Goal: Task Accomplishment & Management: Use online tool/utility

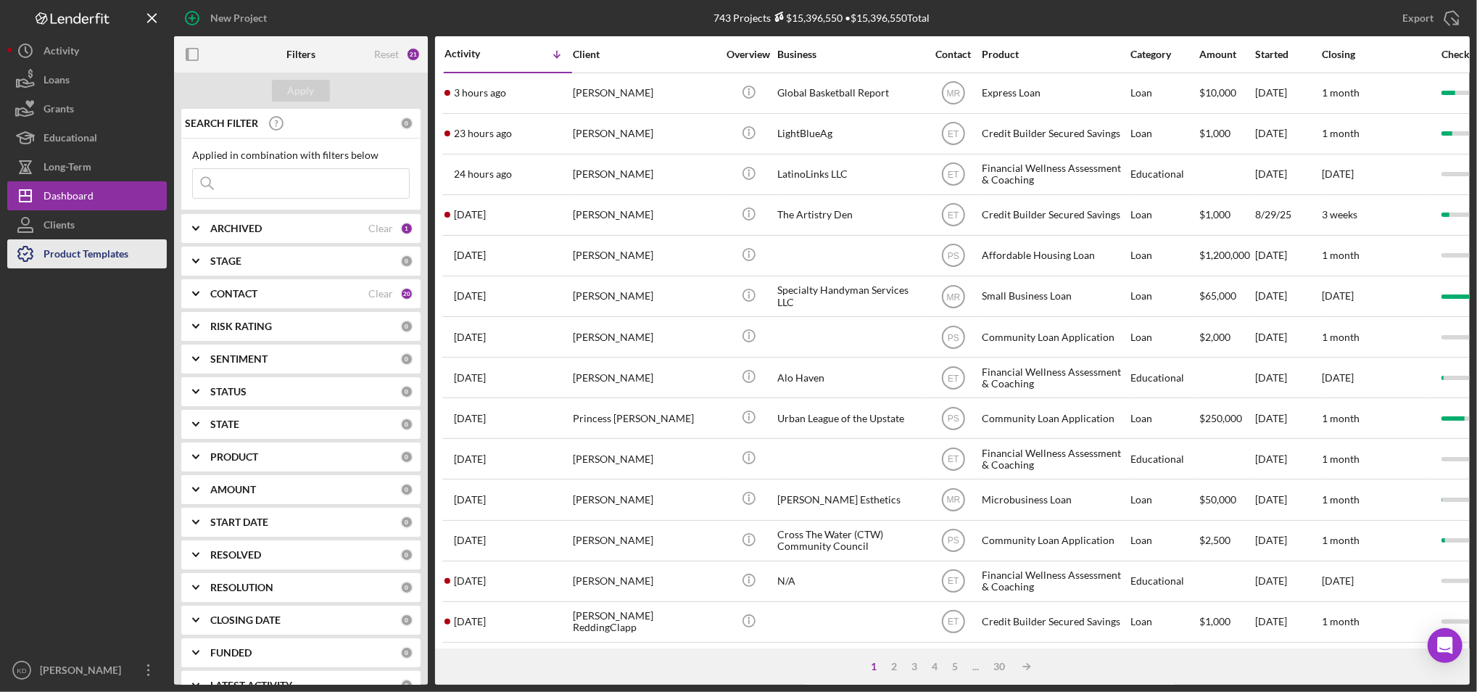
click at [104, 265] on div "Product Templates" at bounding box center [86, 255] width 85 height 33
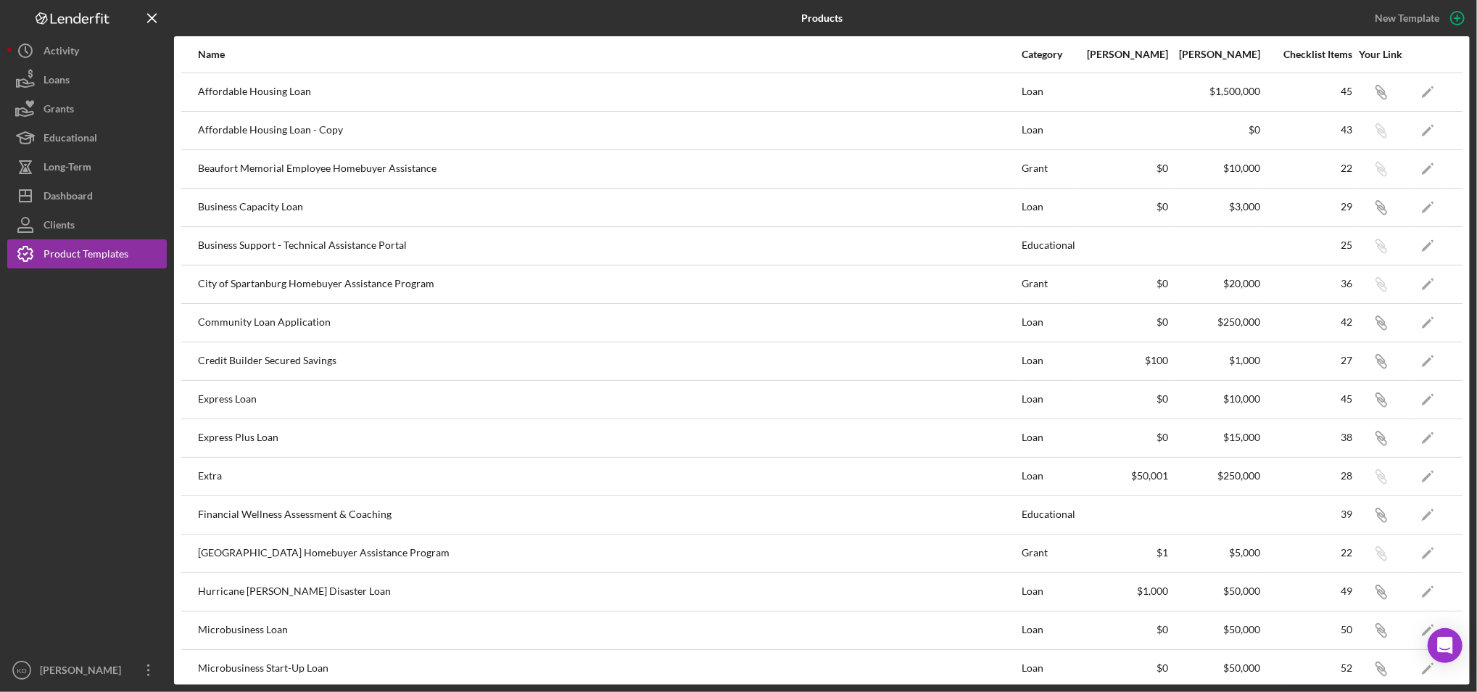
scroll to position [202, 0]
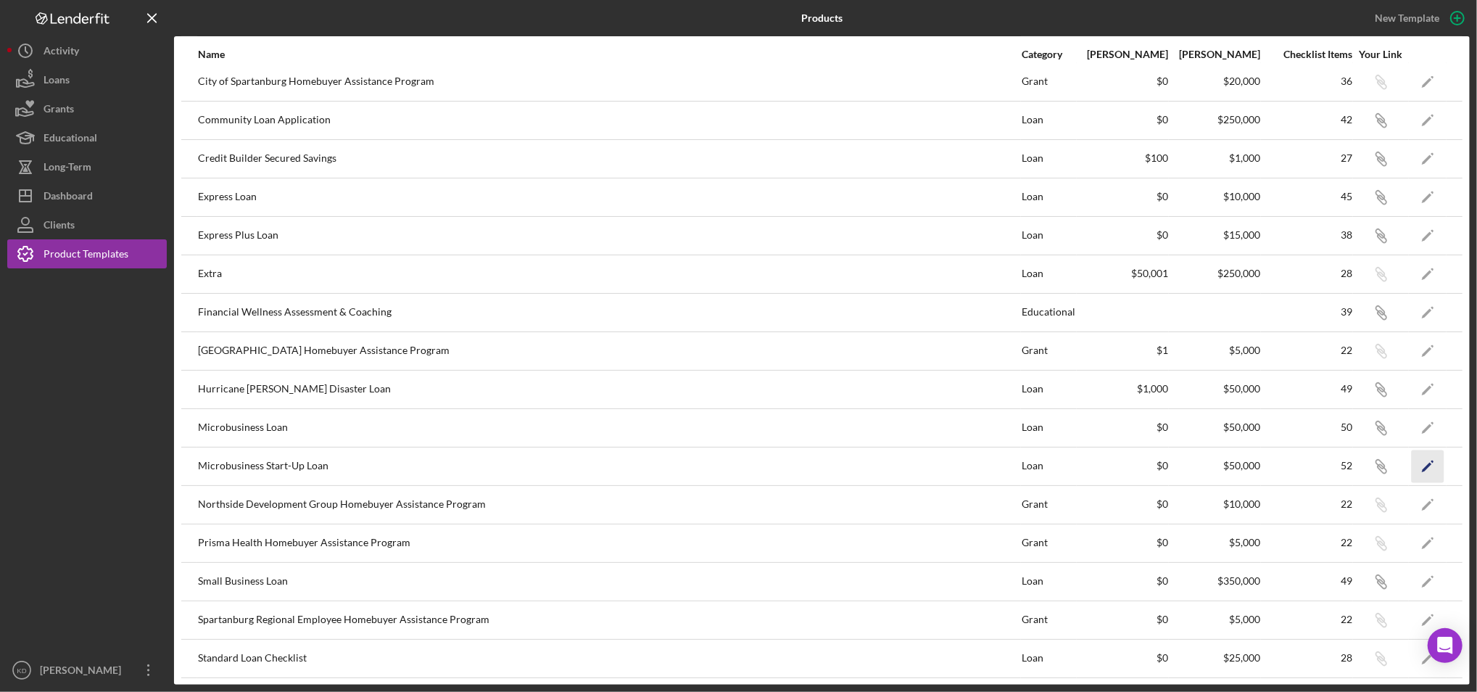
click at [1418, 464] on icon "Icon/Edit" at bounding box center [1428, 466] width 33 height 33
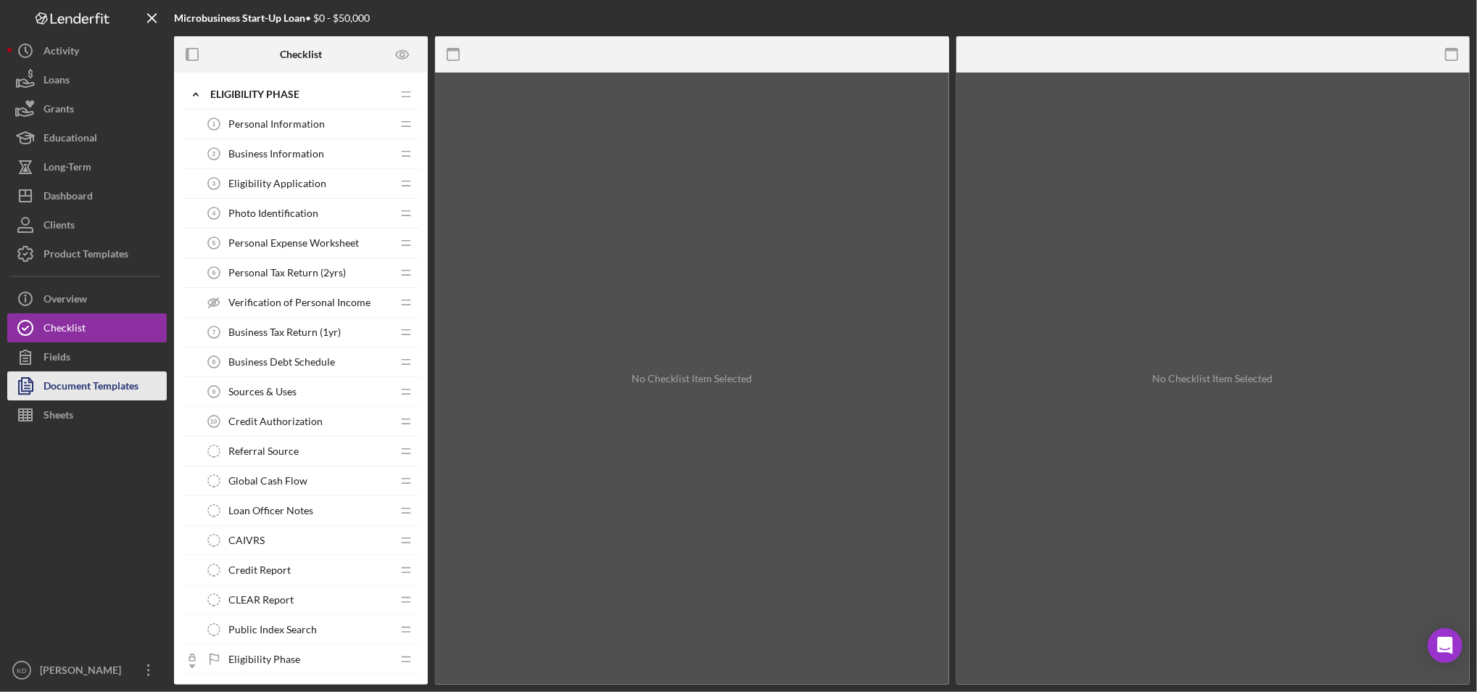
click at [132, 381] on div "Document Templates" at bounding box center [91, 387] width 95 height 33
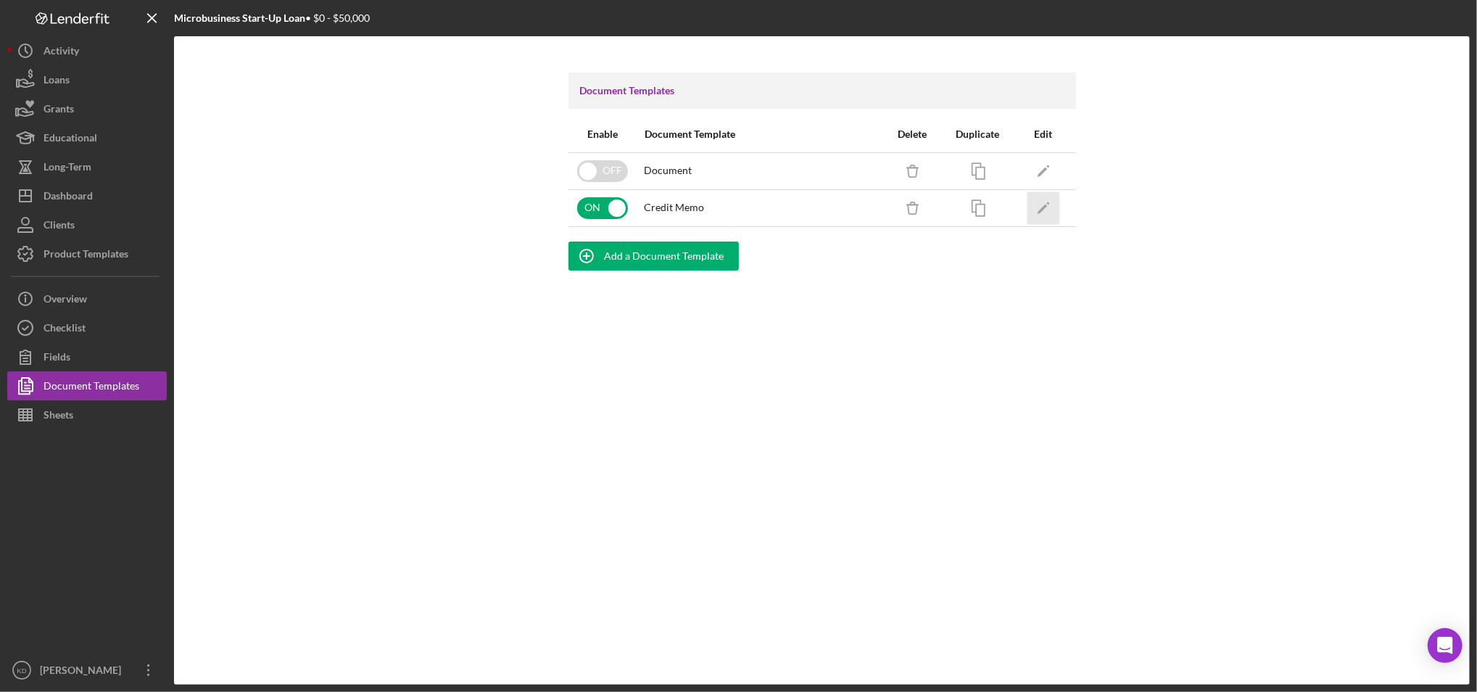
click at [1041, 197] on icon "Icon/Edit" at bounding box center [1043, 207] width 33 height 33
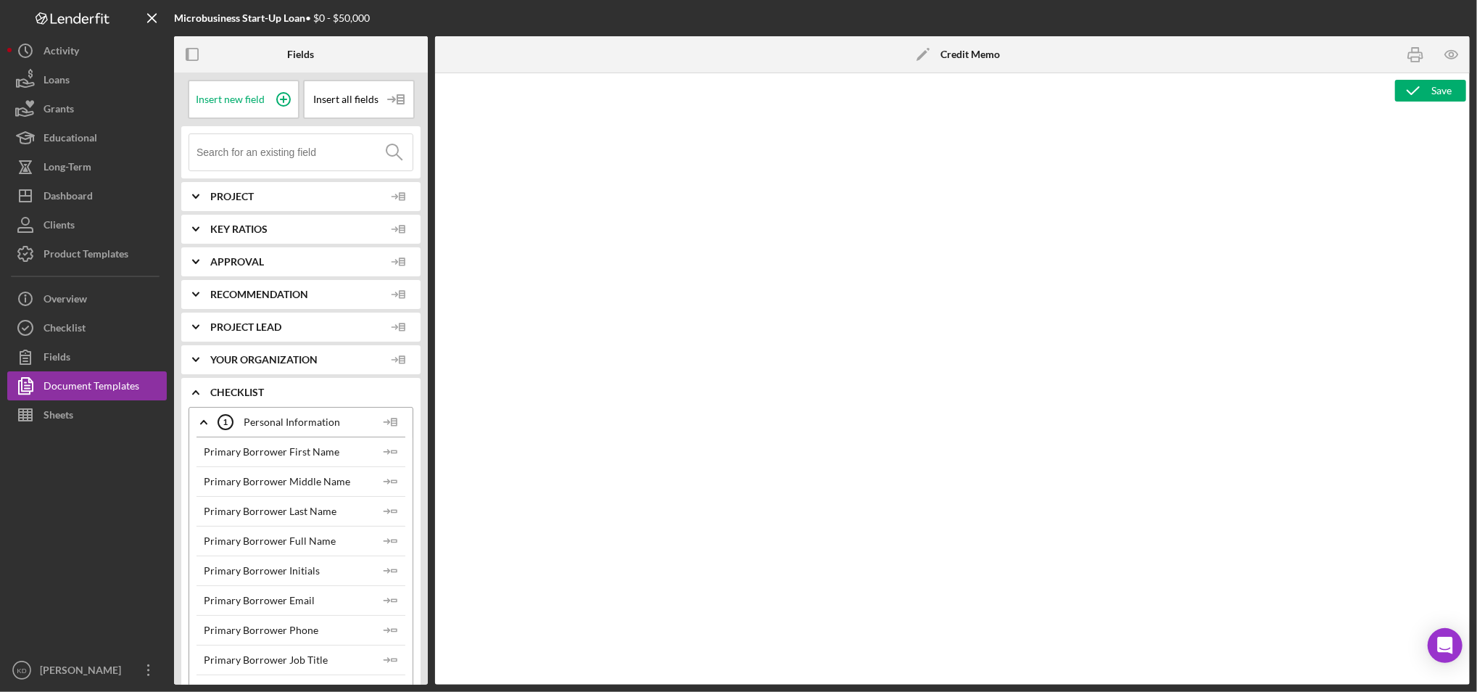
type textarea "<div> <p><span lang="EN-US"><img style="display: block; margin-left: auto; marg…"
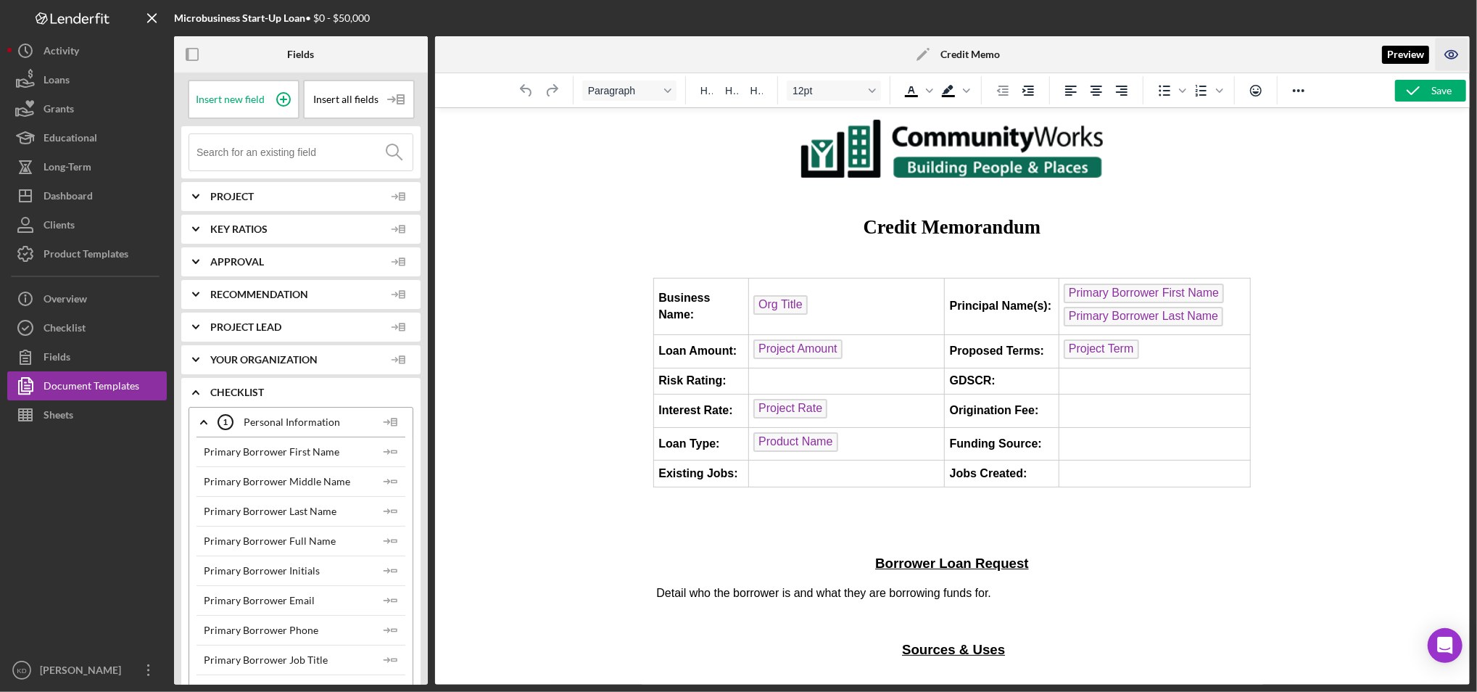
click at [1459, 54] on icon "button" at bounding box center [1452, 54] width 33 height 33
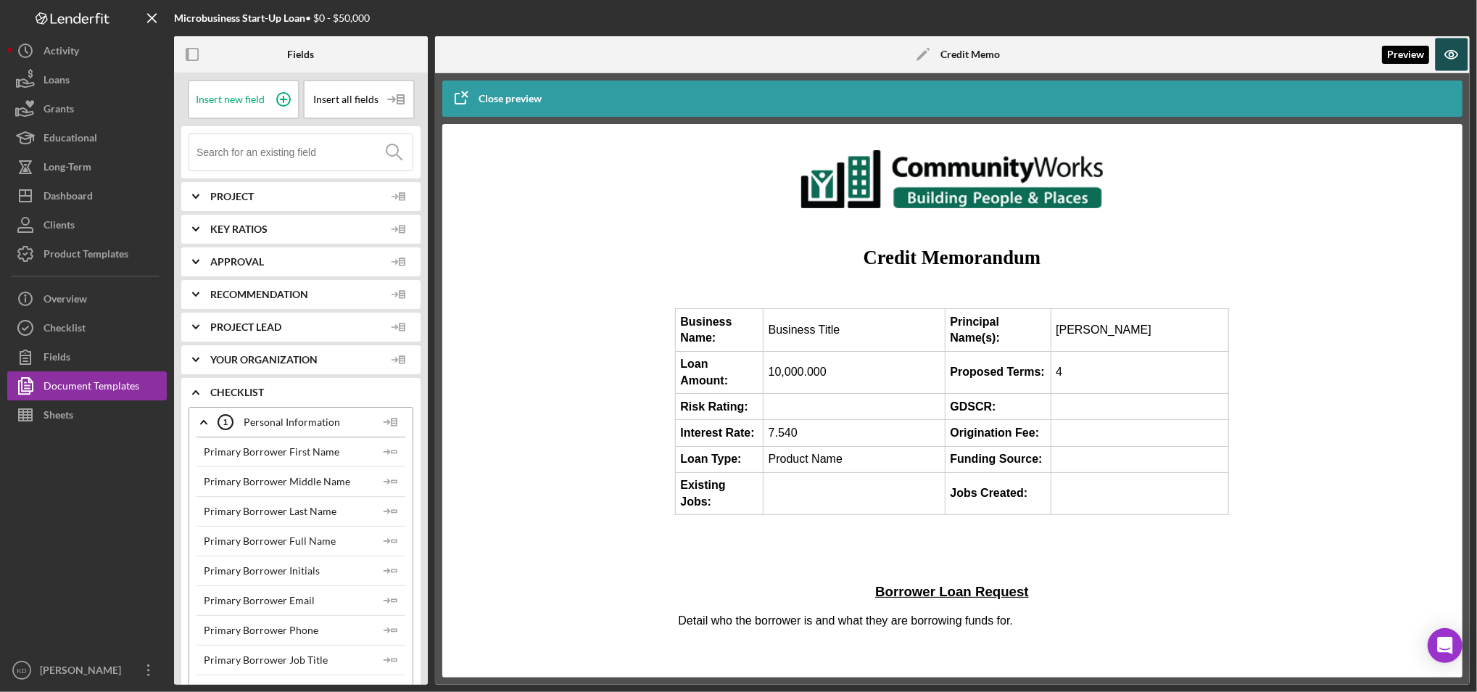
click at [1459, 54] on icon "button" at bounding box center [1452, 54] width 33 height 33
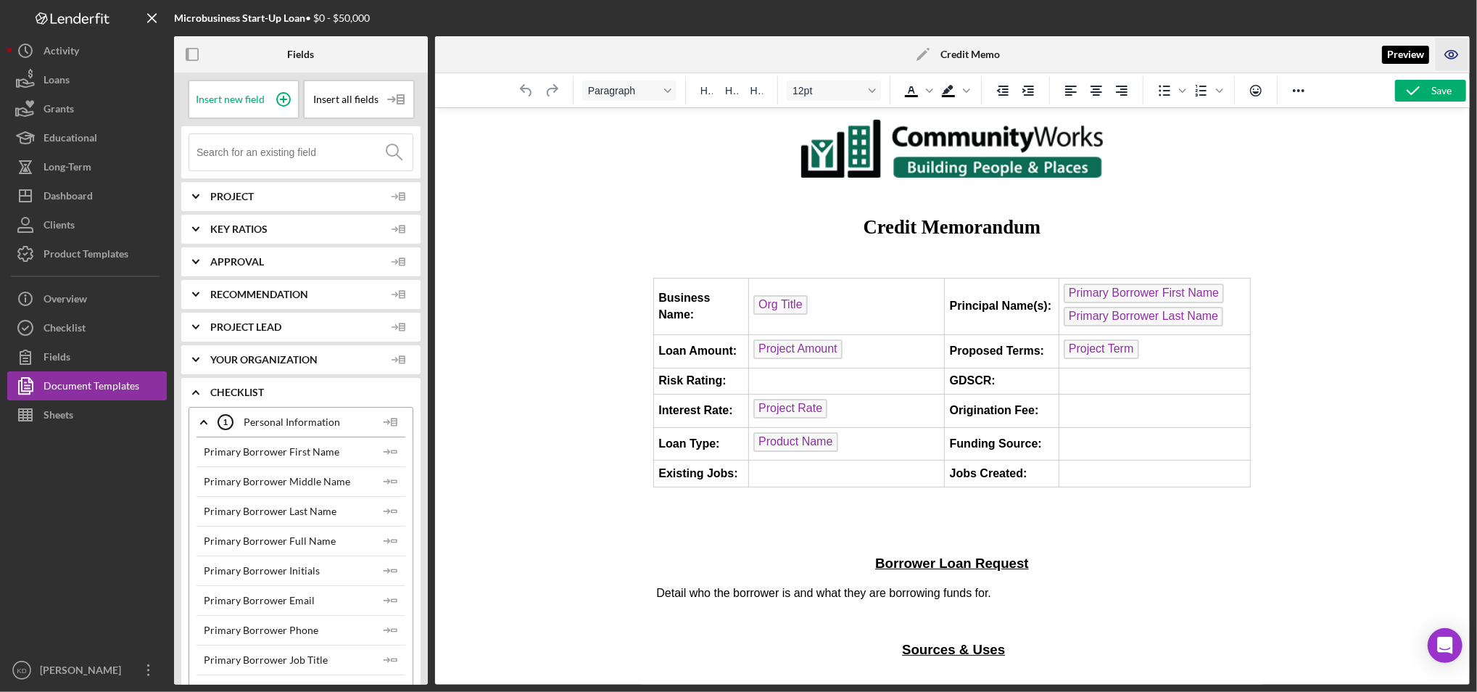
click at [1461, 62] on icon "button" at bounding box center [1452, 54] width 33 height 33
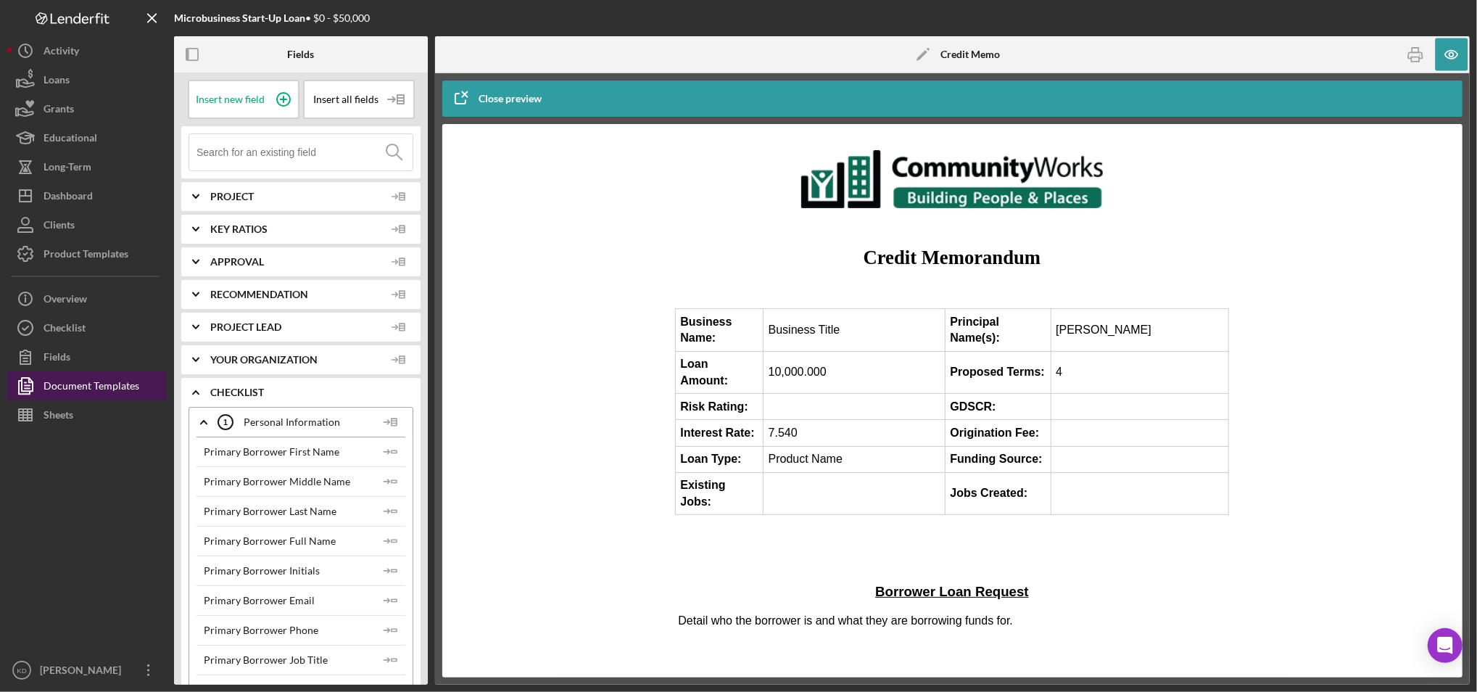
click at [128, 386] on div "Document Templates" at bounding box center [92, 387] width 96 height 33
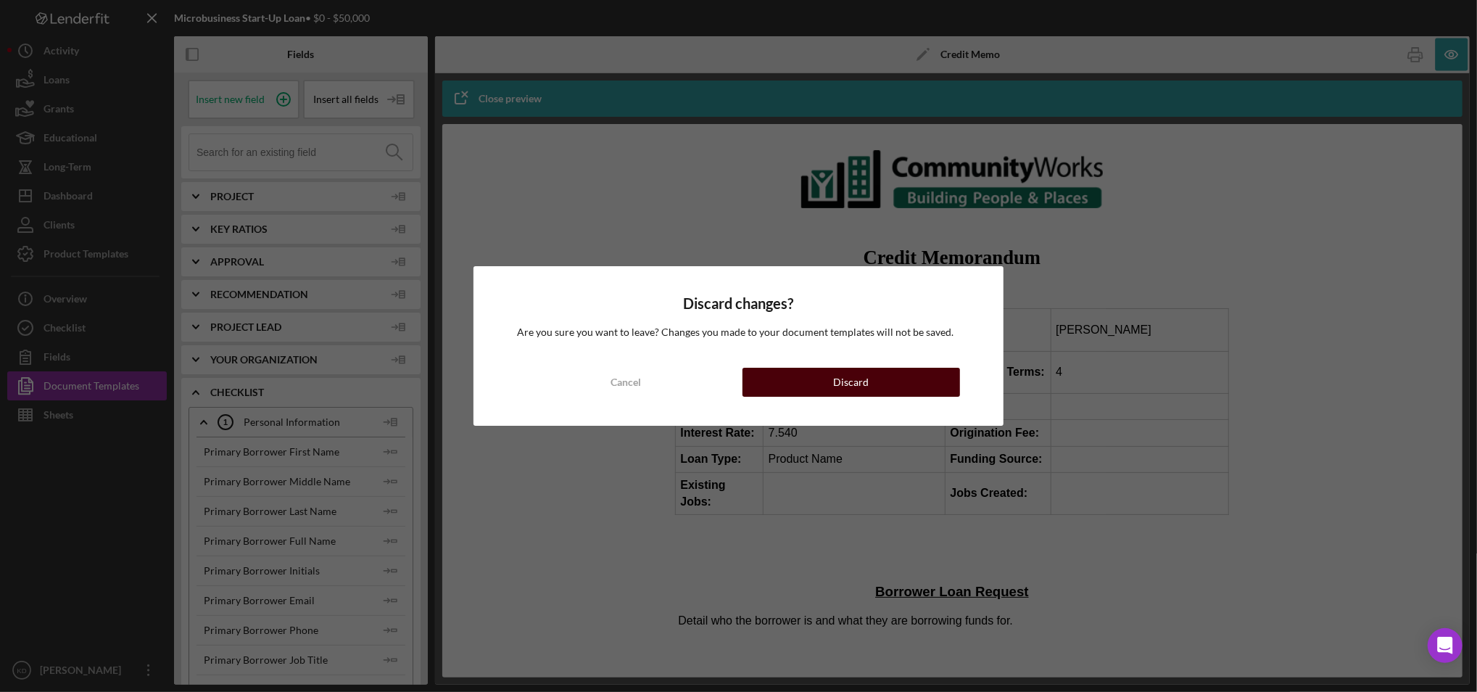
click at [780, 389] on button "Discard" at bounding box center [852, 382] width 218 height 29
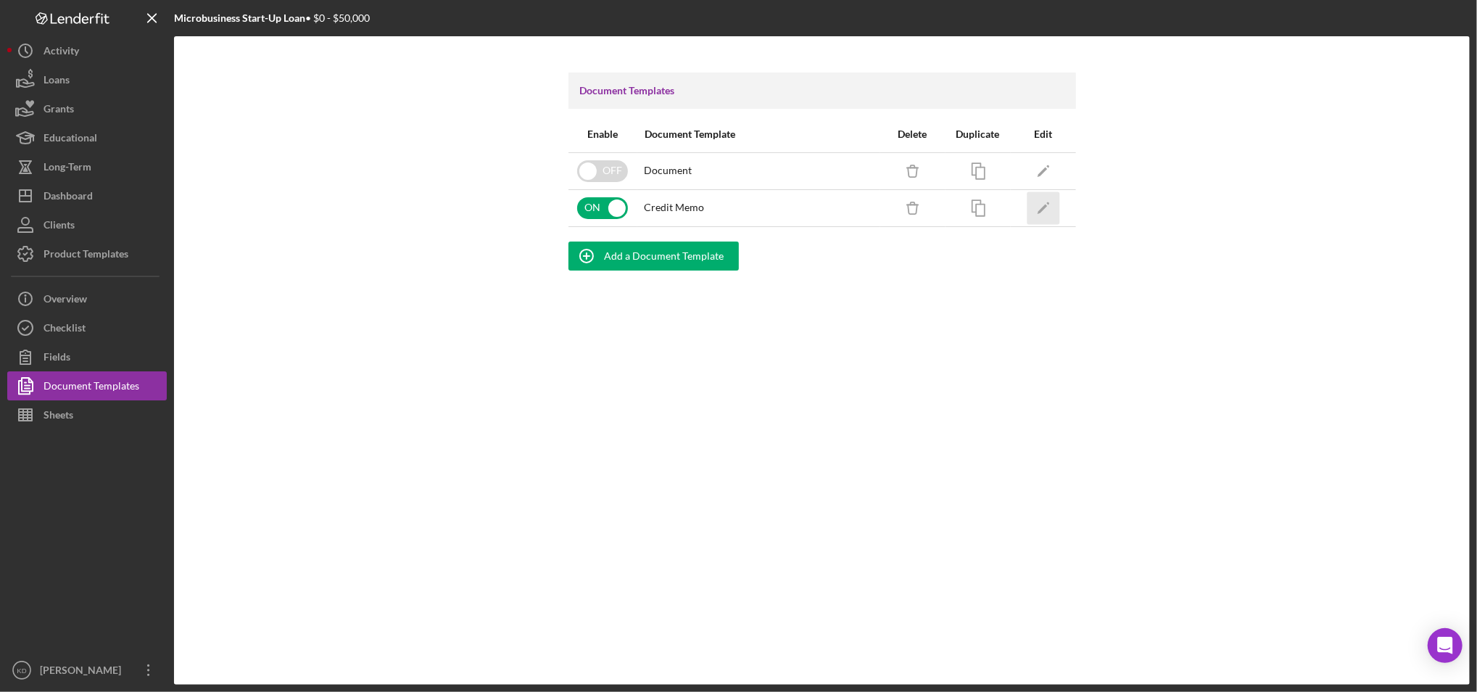
click at [1036, 203] on icon "Icon/Edit" at bounding box center [1043, 207] width 33 height 33
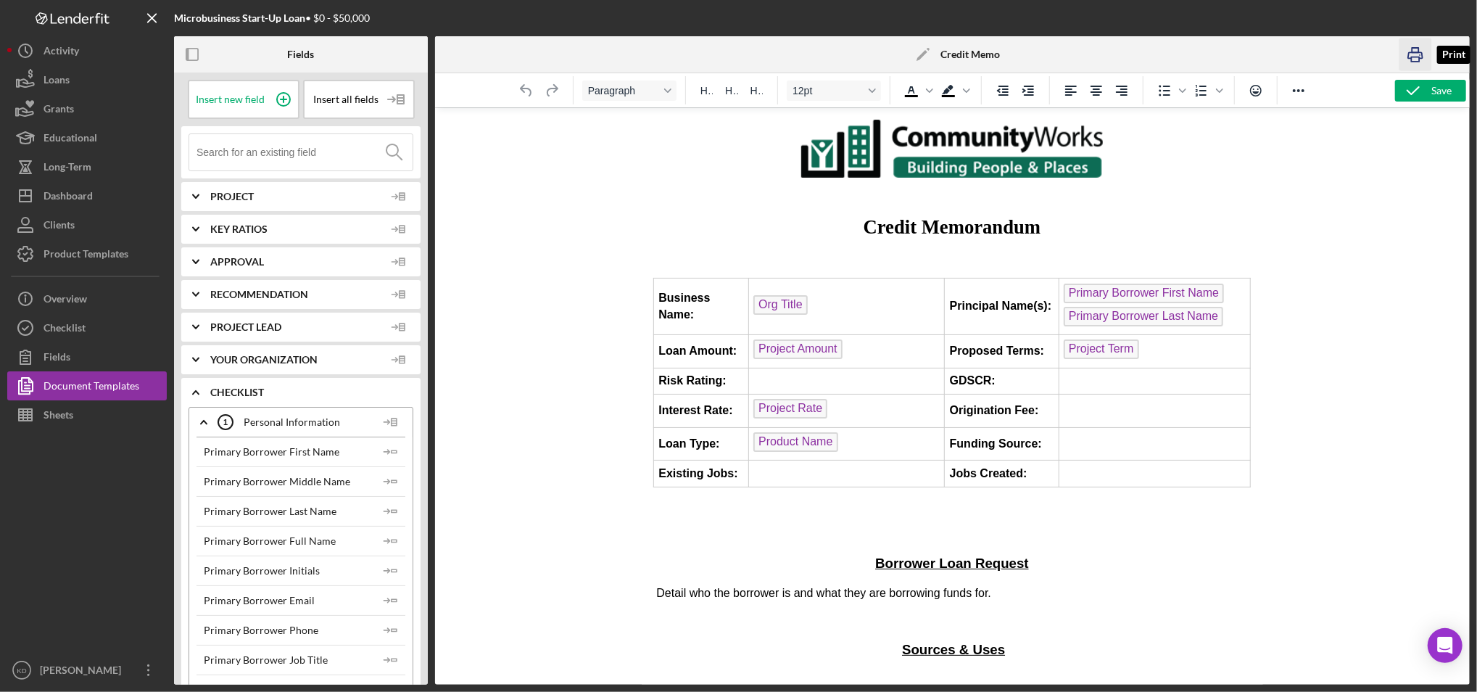
click at [1414, 59] on icon "button" at bounding box center [1416, 54] width 33 height 33
click at [87, 385] on div "Document Templates" at bounding box center [92, 387] width 96 height 33
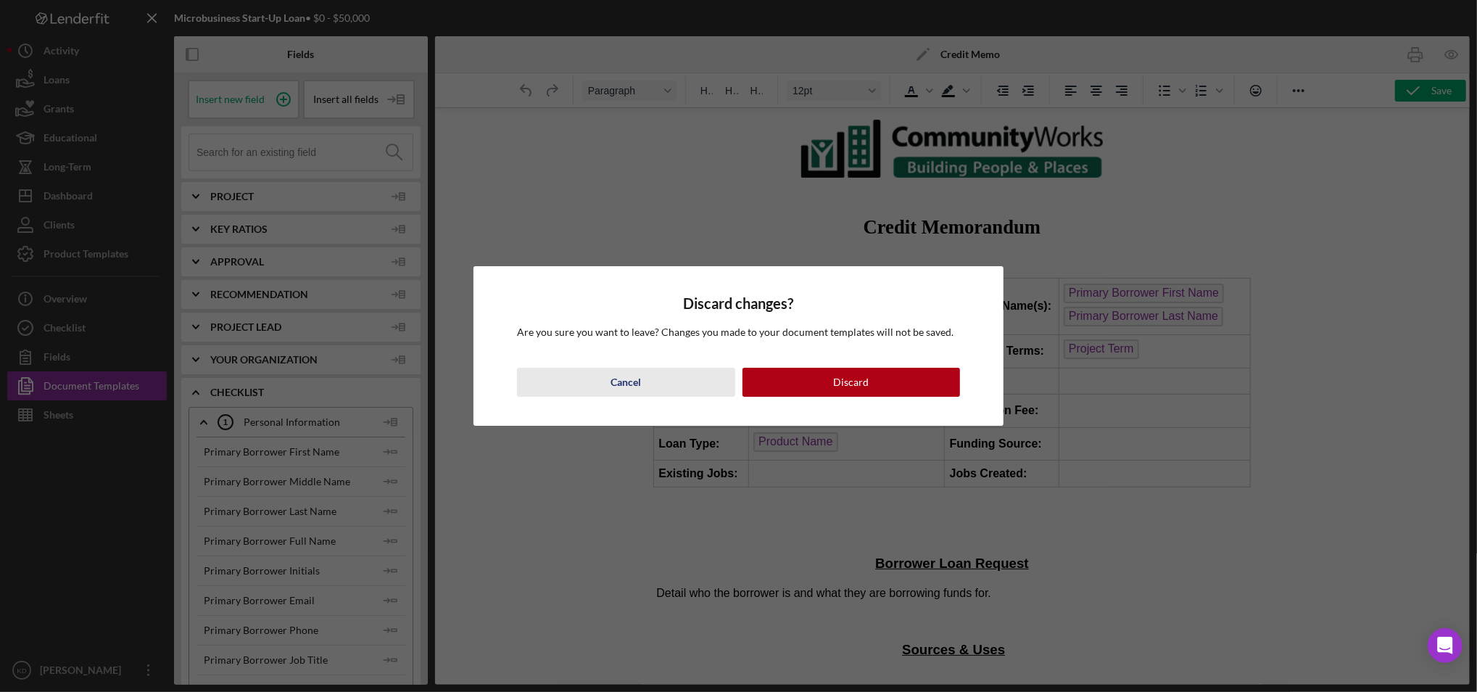
click at [608, 385] on button "Cancel" at bounding box center [626, 382] width 218 height 29
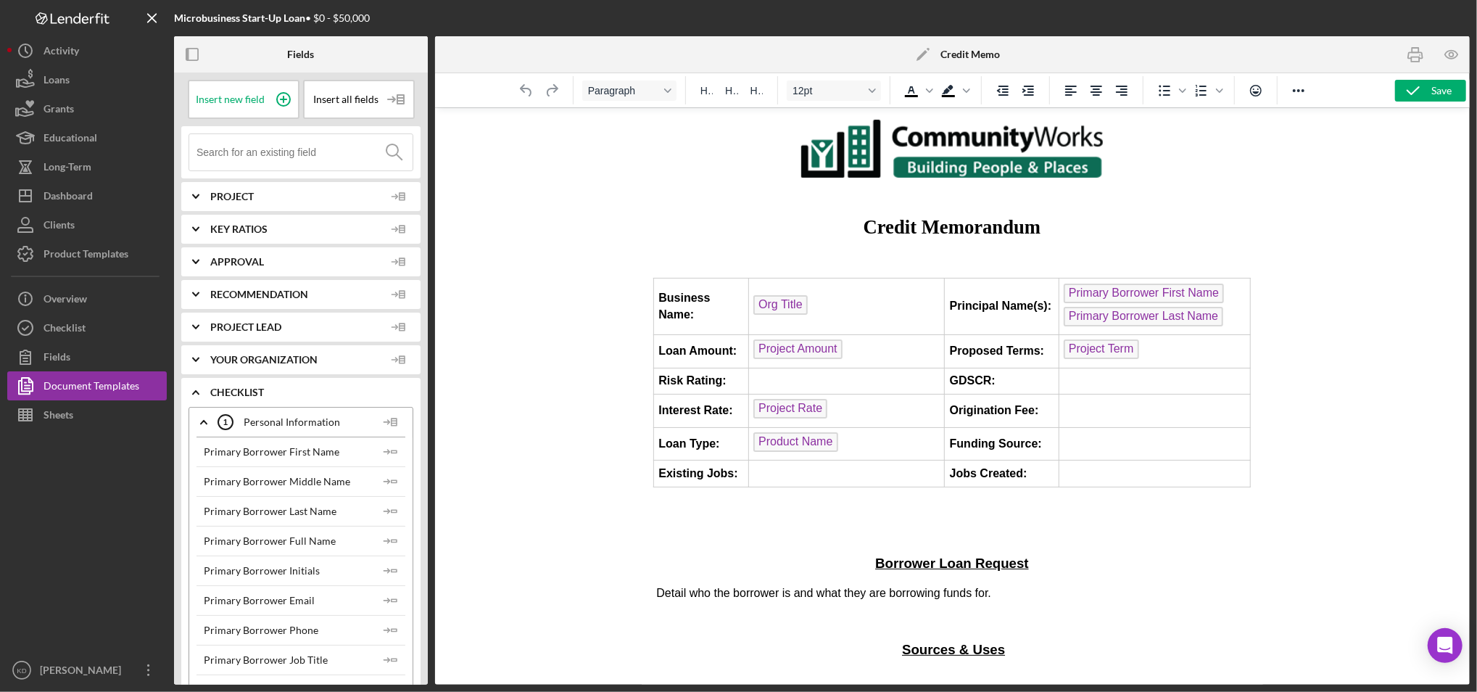
click at [204, 385] on icon "Icon/Expander" at bounding box center [196, 392] width 36 height 36
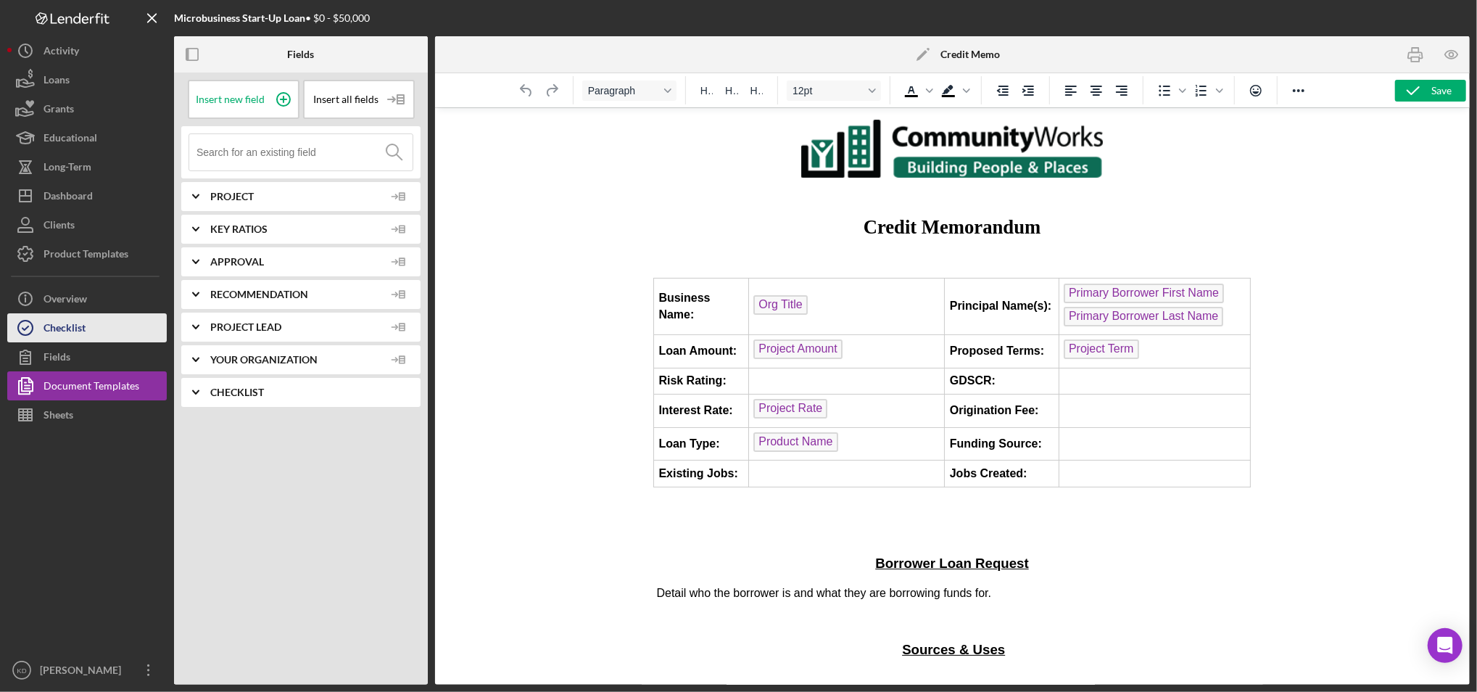
click at [97, 326] on button "Checklist" at bounding box center [87, 327] width 160 height 29
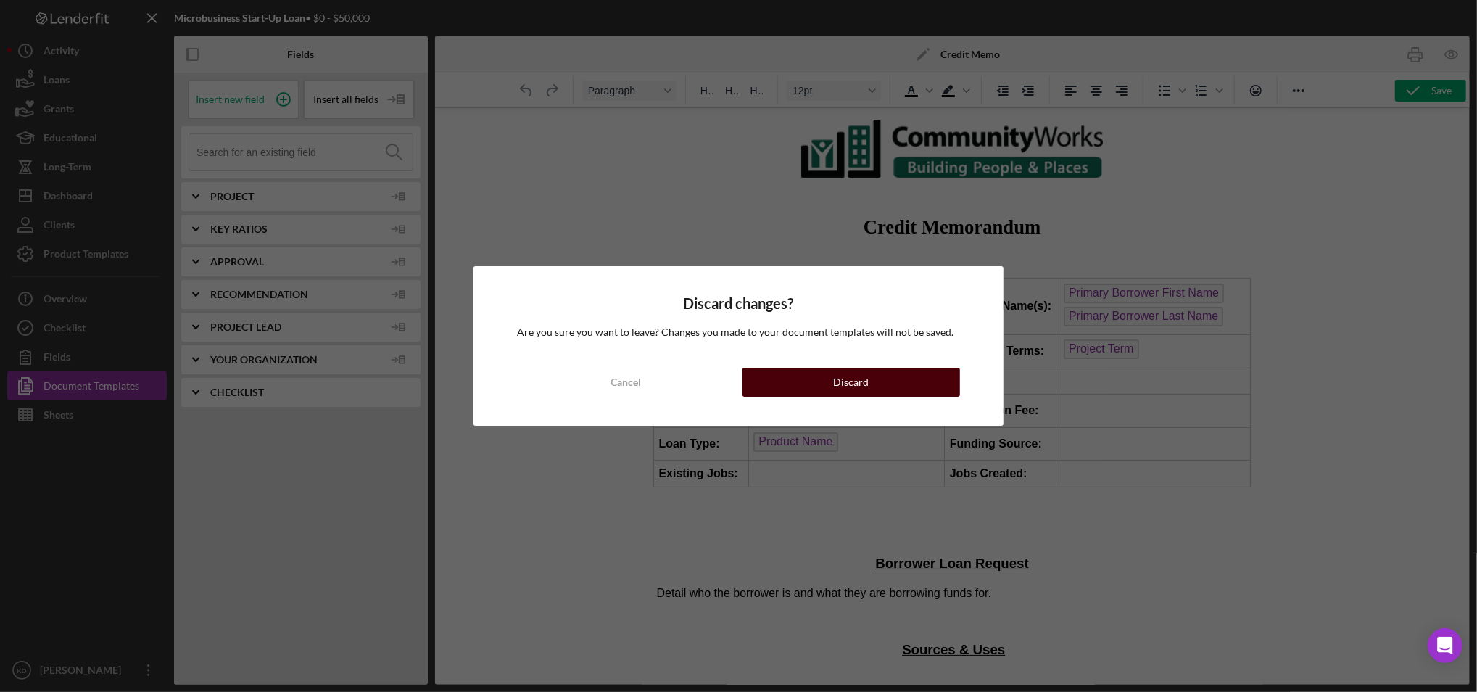
click at [812, 379] on button "Discard" at bounding box center [852, 382] width 218 height 29
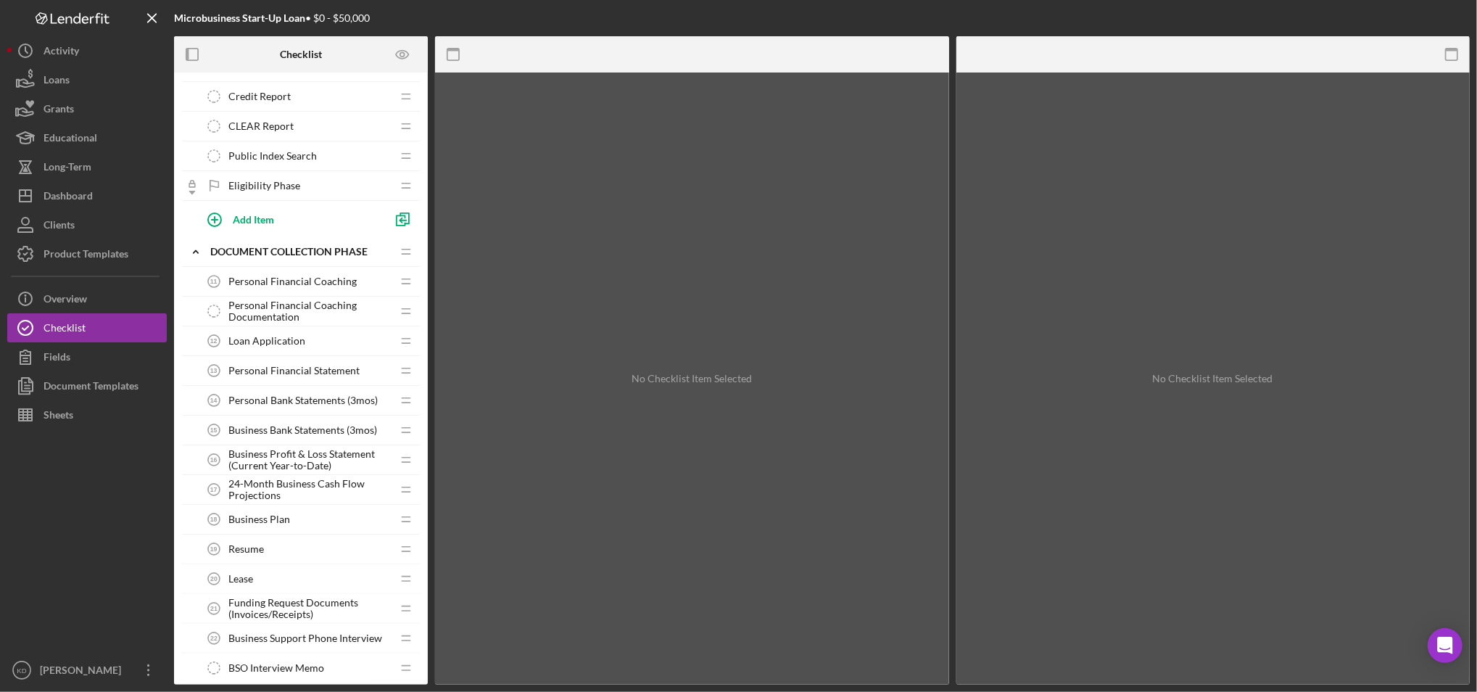
scroll to position [479, 0]
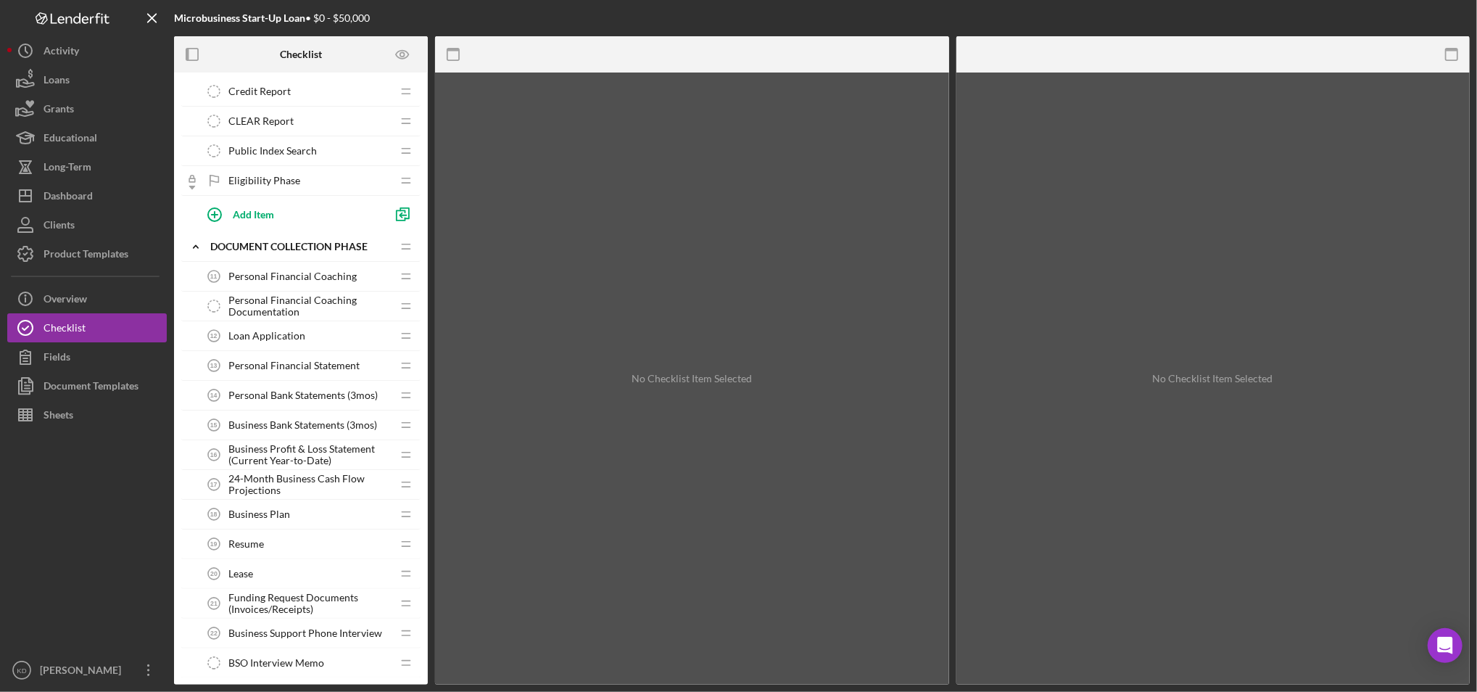
click at [304, 280] on span "Personal Financial Coaching" at bounding box center [292, 277] width 128 height 12
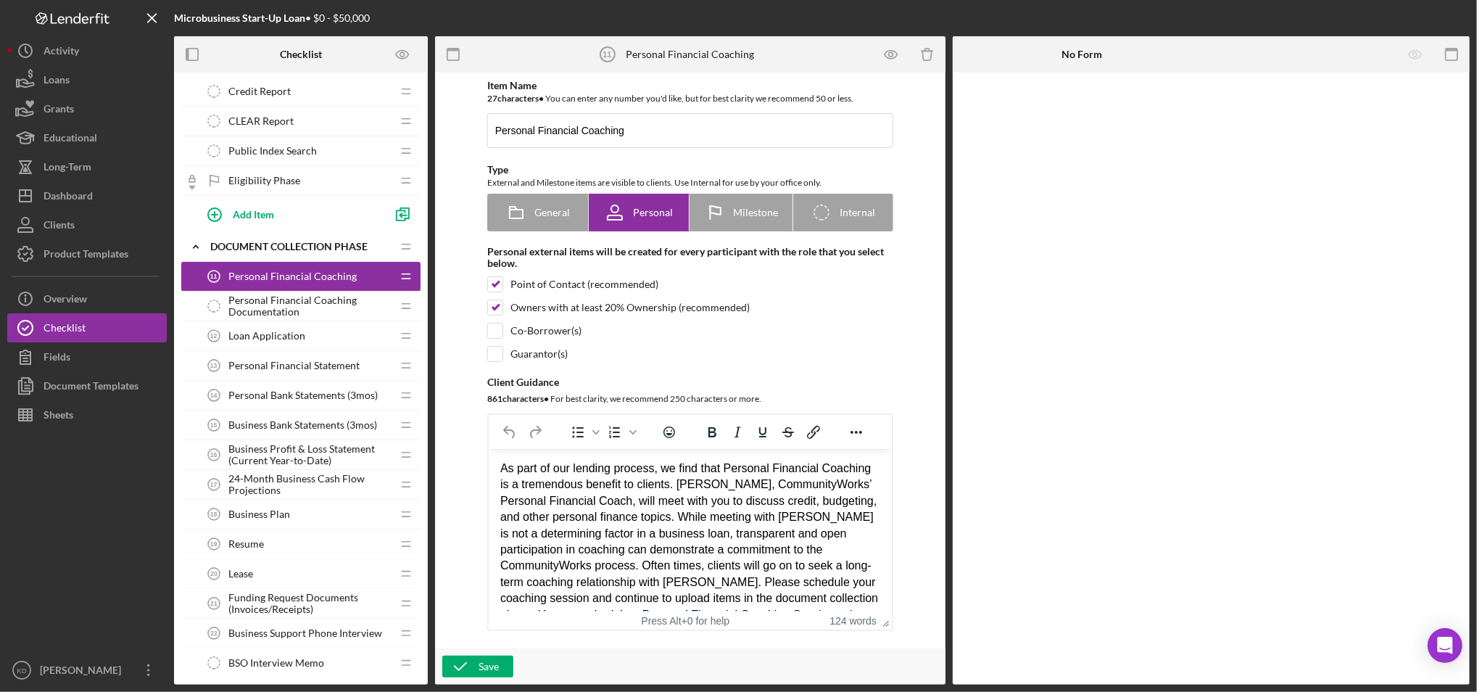
click at [277, 307] on span "Personal Financial Coaching Documentation" at bounding box center [309, 305] width 163 height 23
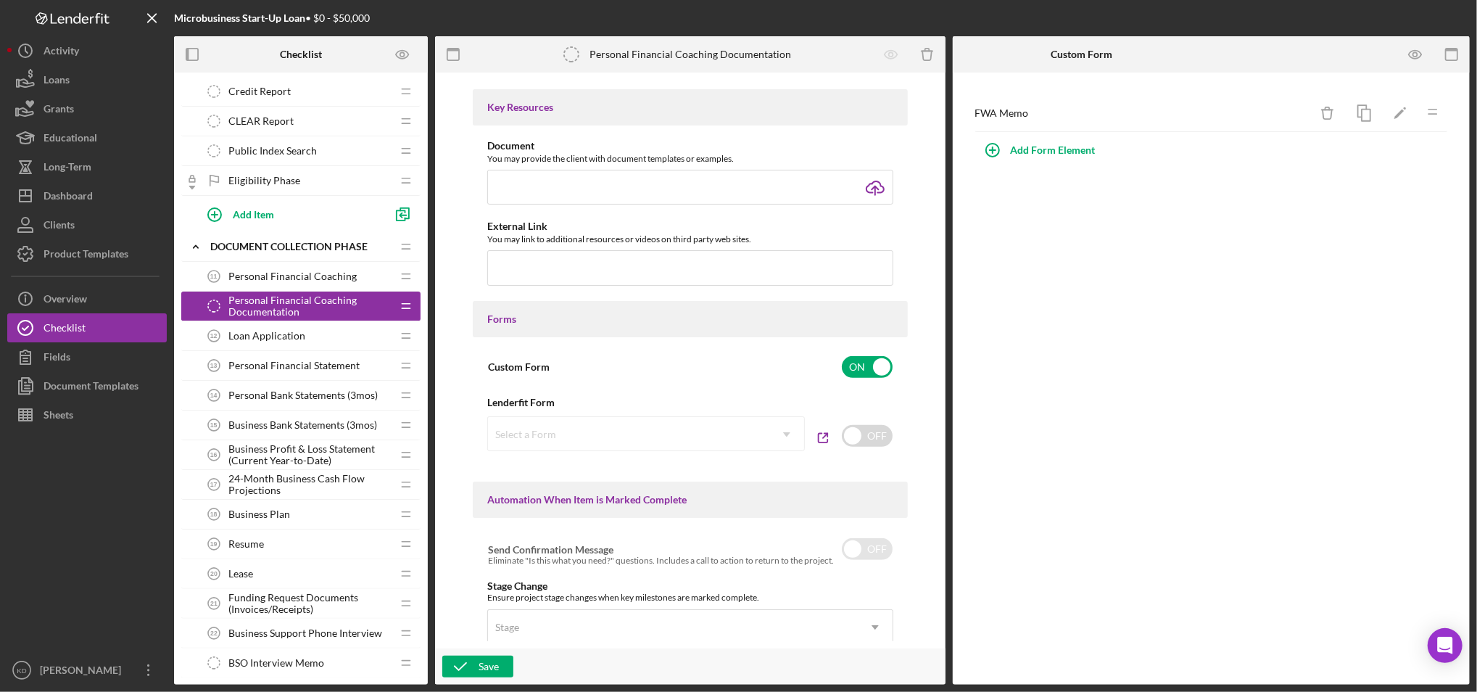
scroll to position [471, 0]
click at [1414, 60] on icon "button" at bounding box center [1416, 54] width 33 height 33
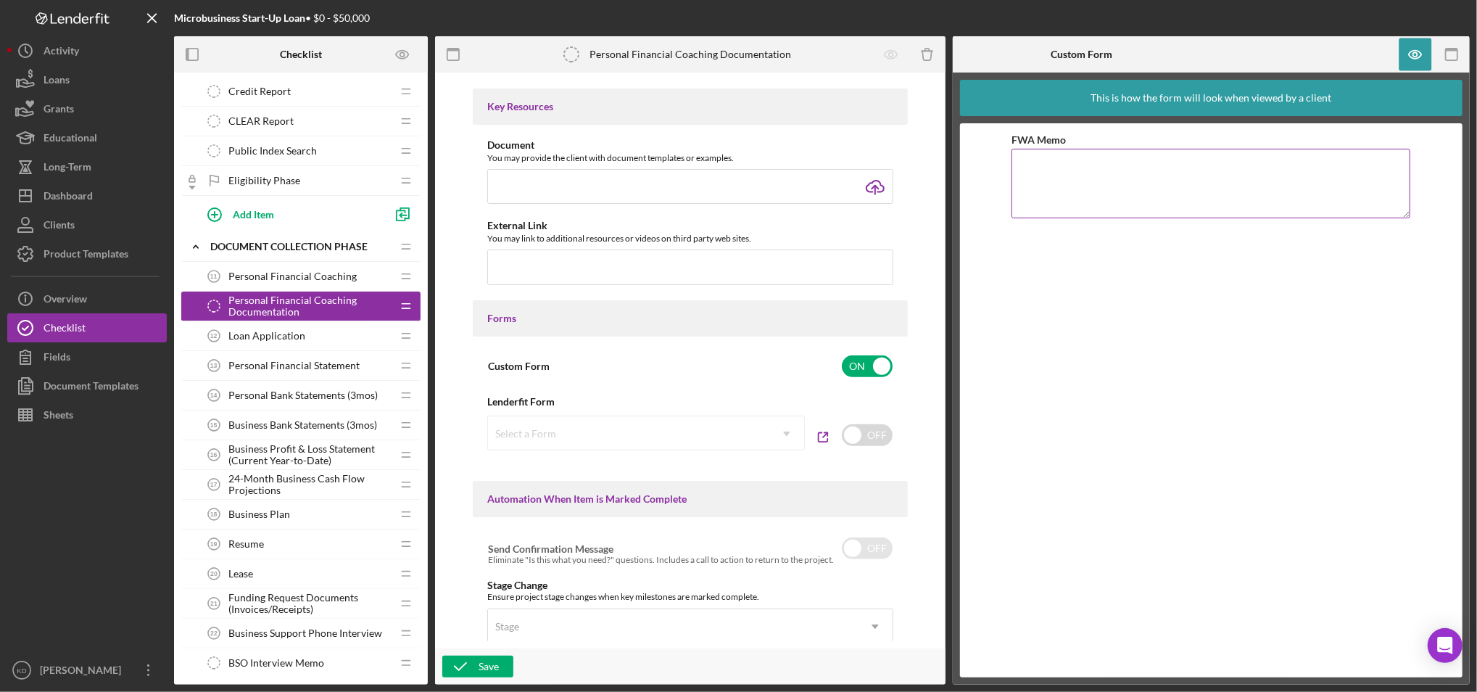
click at [1165, 191] on textarea "FWA Memo" at bounding box center [1211, 184] width 399 height 70
click at [72, 201] on div "Dashboard" at bounding box center [68, 197] width 49 height 33
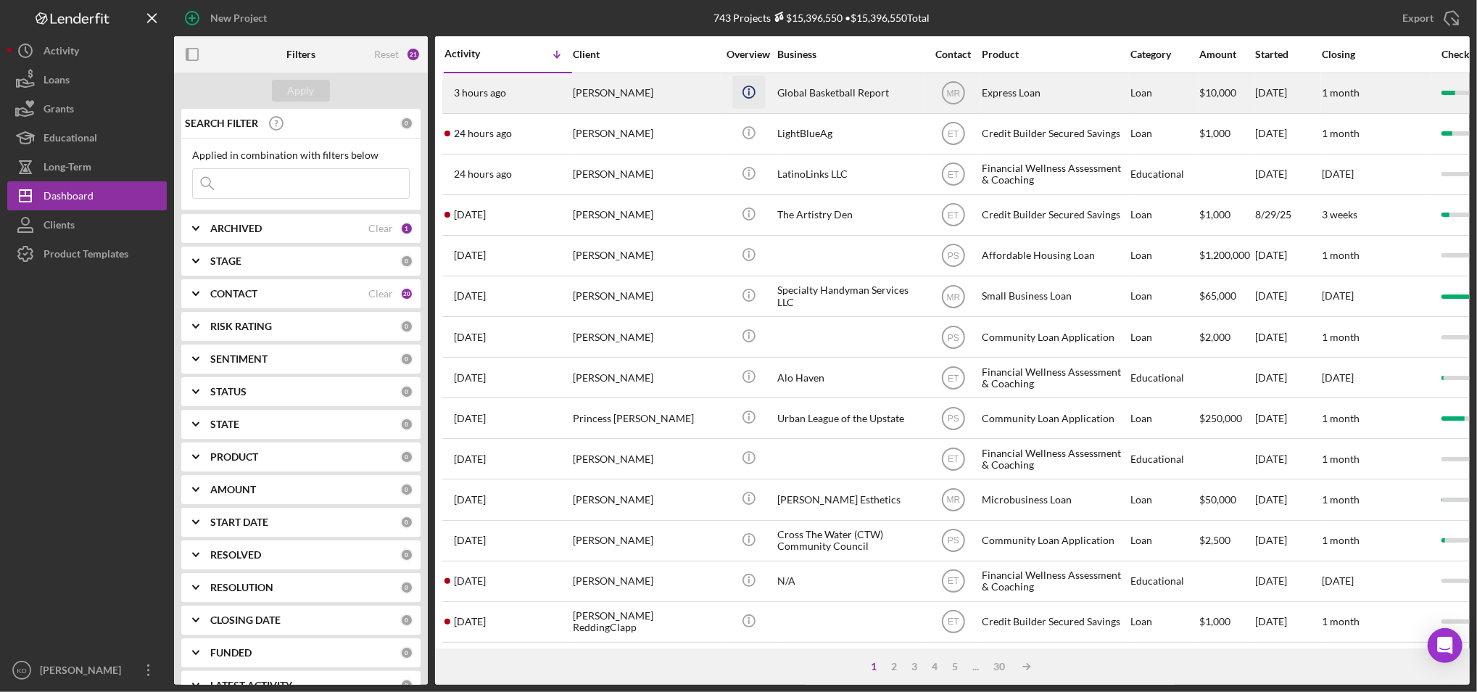
click at [745, 89] on icon "Icon/Info" at bounding box center [748, 91] width 33 height 33
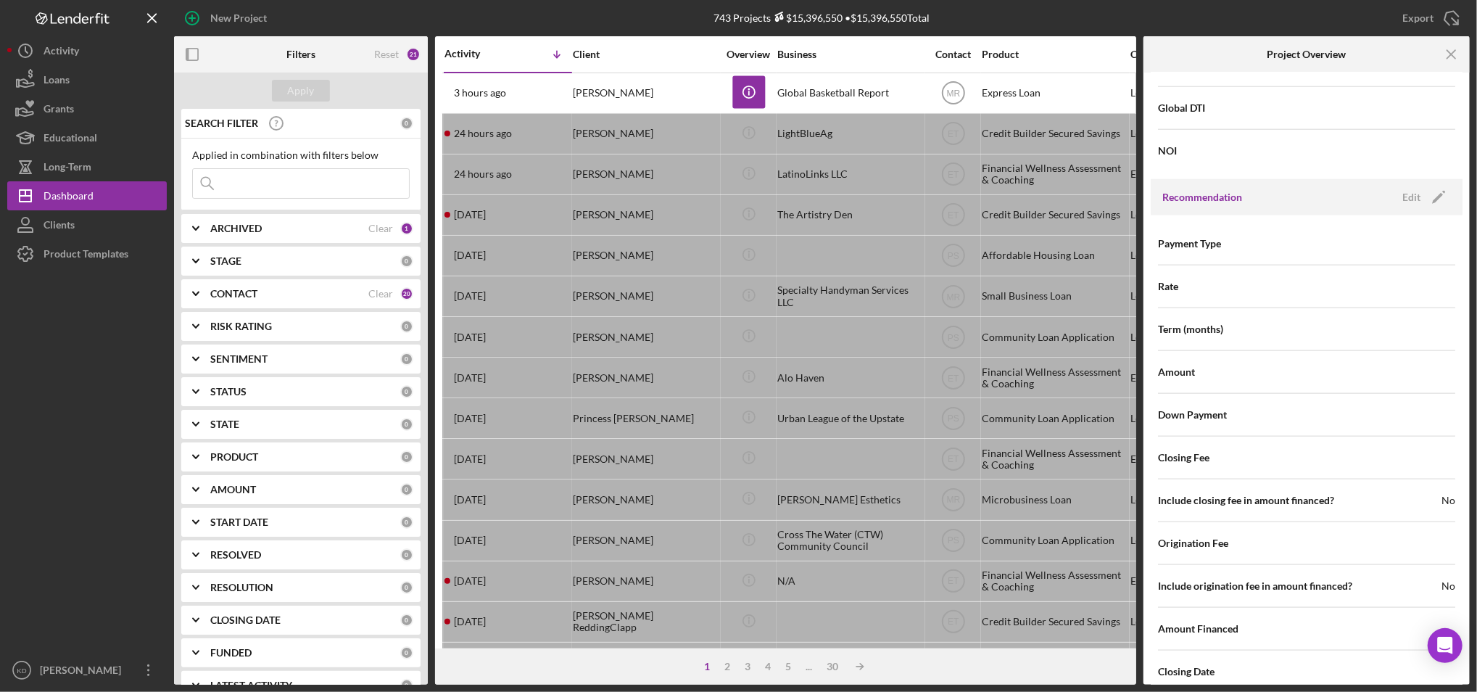
scroll to position [1389, 0]
